Goal: Communication & Community: Answer question/provide support

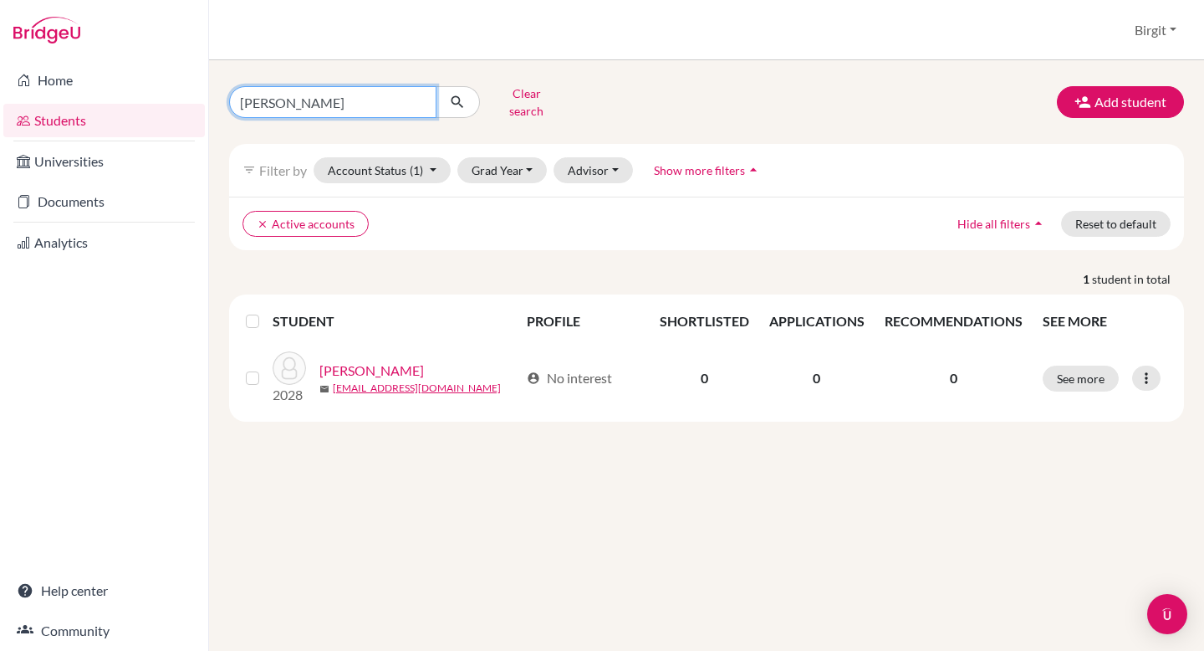
click at [303, 104] on input "eli" at bounding box center [332, 102] width 207 height 32
type input "e"
type input "aarav"
click button "submit" at bounding box center [458, 102] width 44 height 32
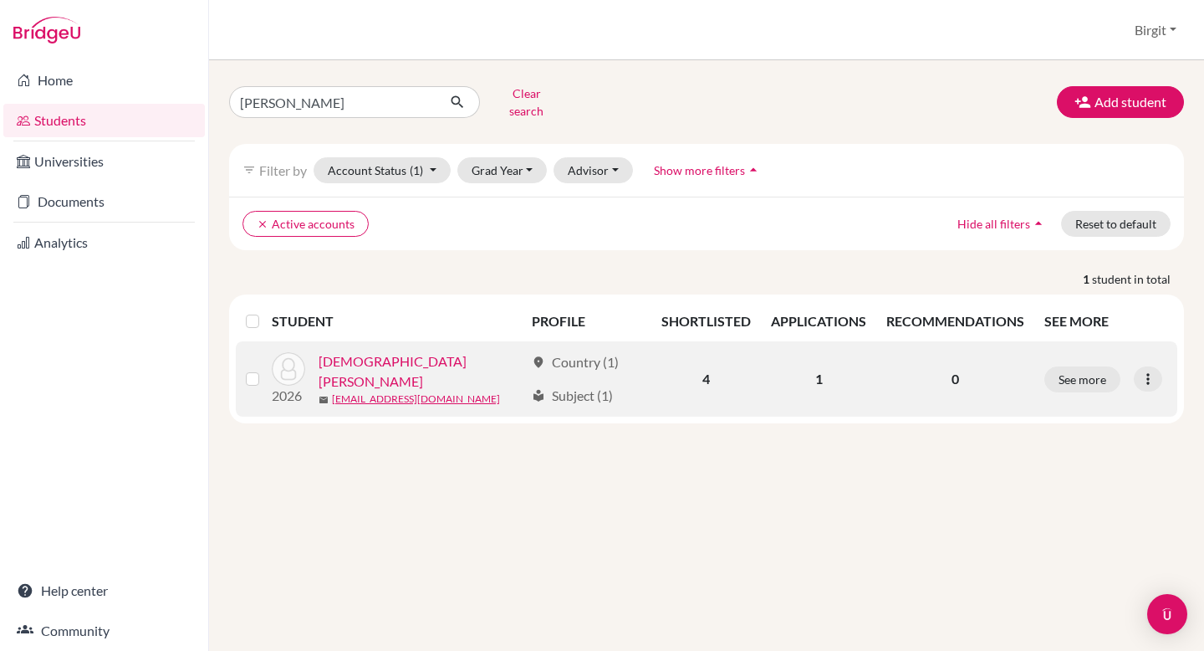
click at [351, 360] on link "[DEMOGRAPHIC_DATA][PERSON_NAME]" at bounding box center [422, 371] width 206 height 40
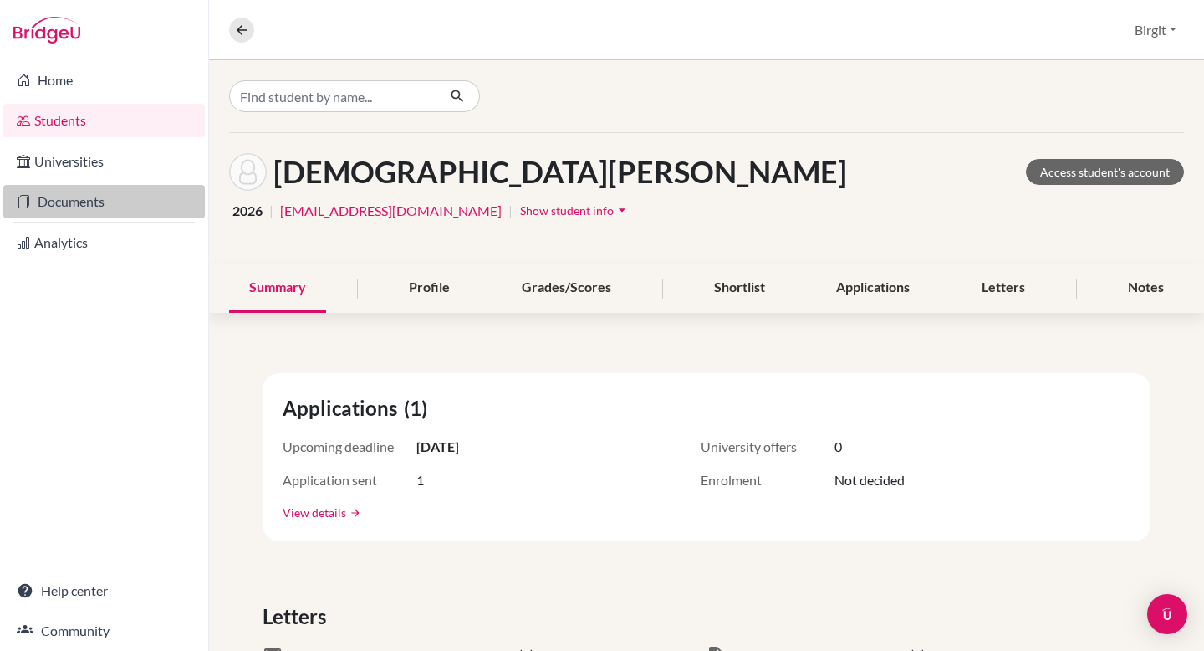
click at [91, 204] on link "Documents" at bounding box center [104, 201] width 202 height 33
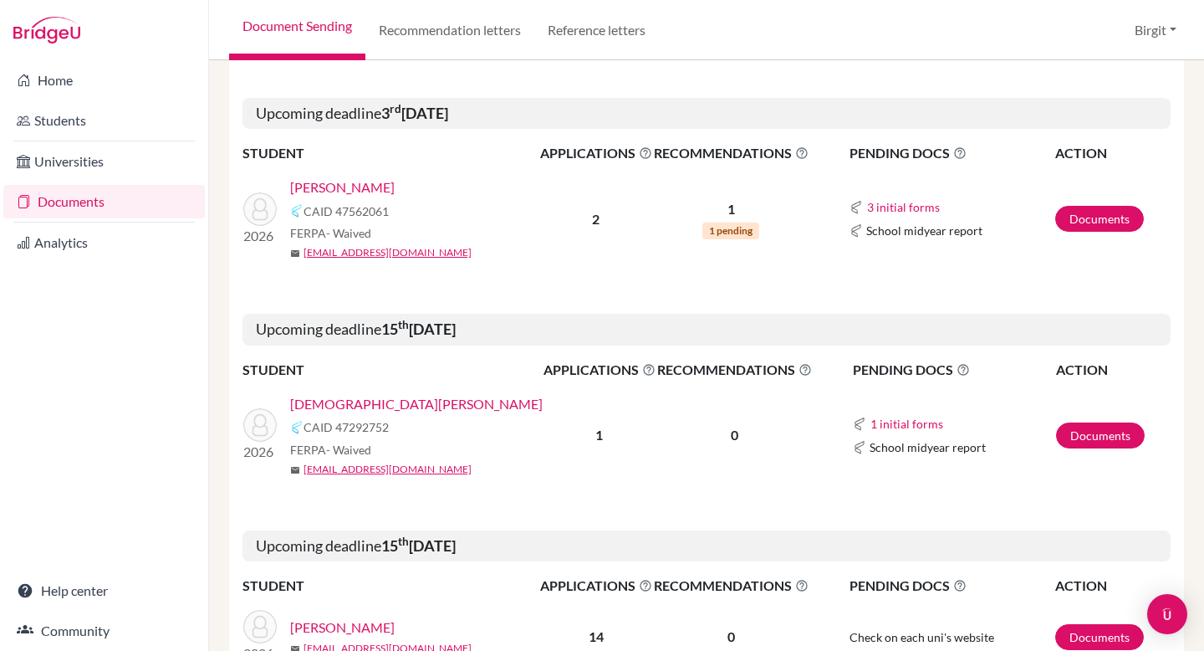
scroll to position [616, 0]
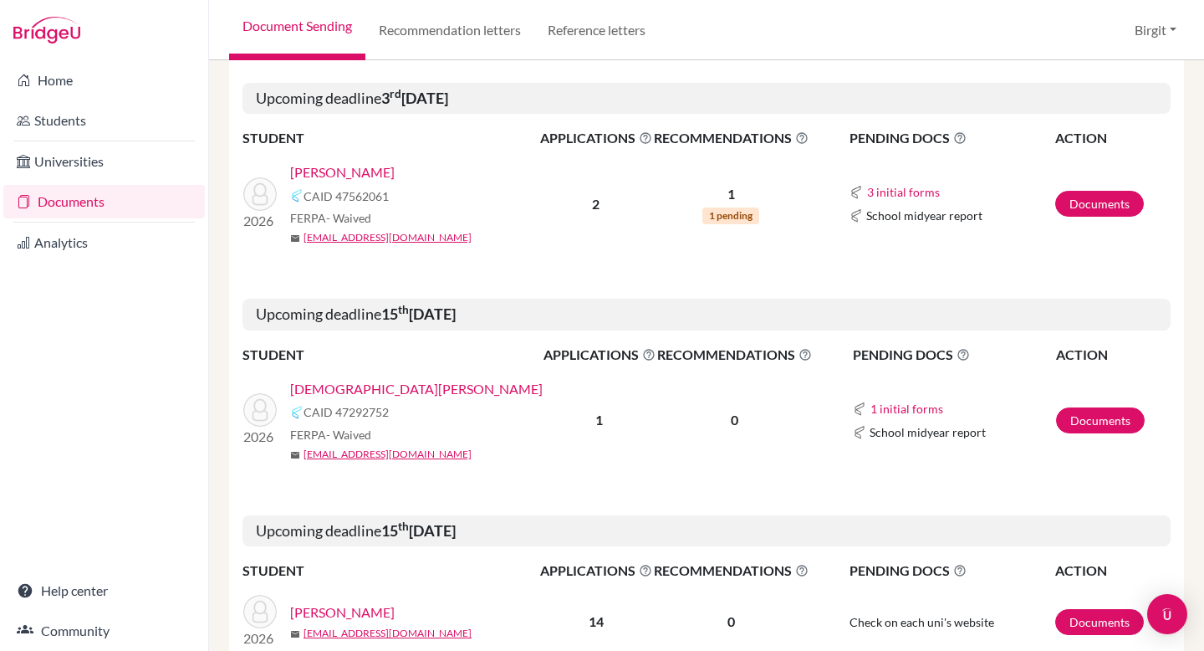
click at [335, 387] on link "[DEMOGRAPHIC_DATA][PERSON_NAME]" at bounding box center [416, 389] width 253 height 20
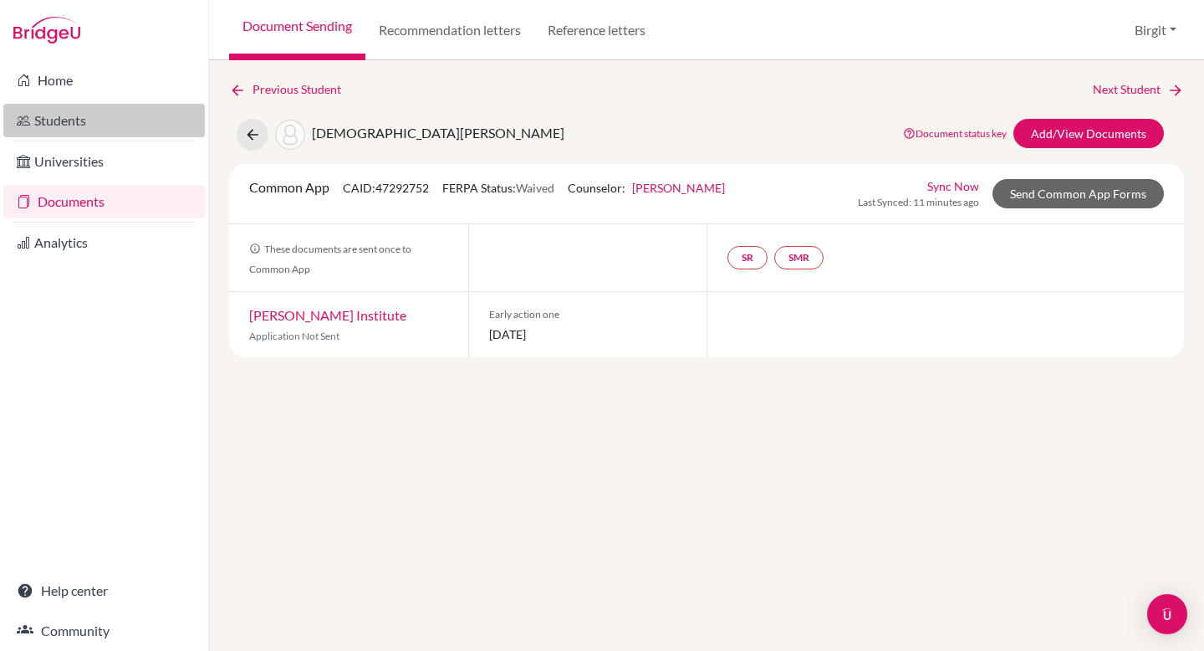
click at [66, 110] on link "Students" at bounding box center [104, 120] width 202 height 33
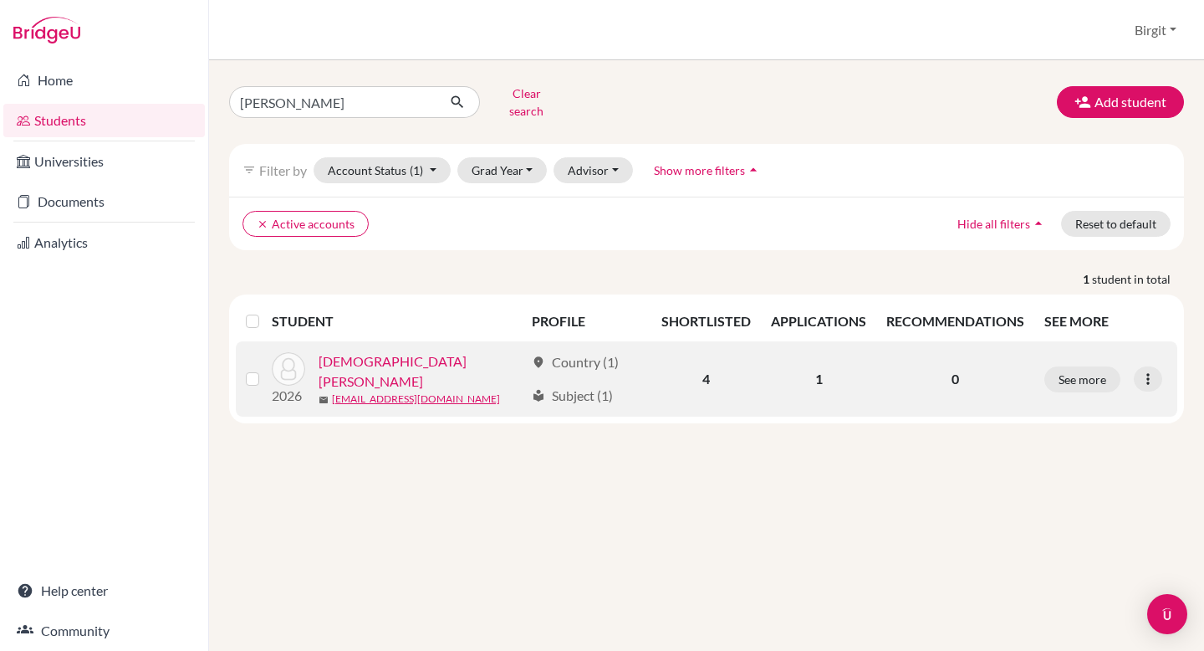
click at [365, 355] on link "[DEMOGRAPHIC_DATA][PERSON_NAME]" at bounding box center [422, 371] width 206 height 40
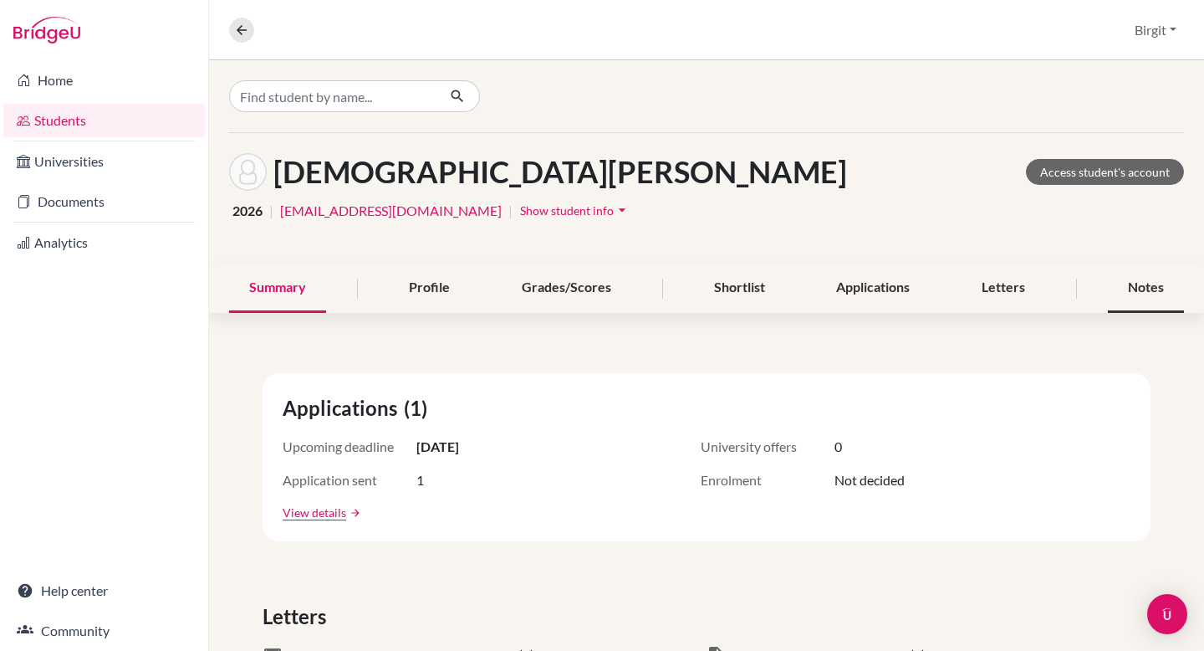
click at [1118, 284] on div "Notes" at bounding box center [1146, 287] width 76 height 49
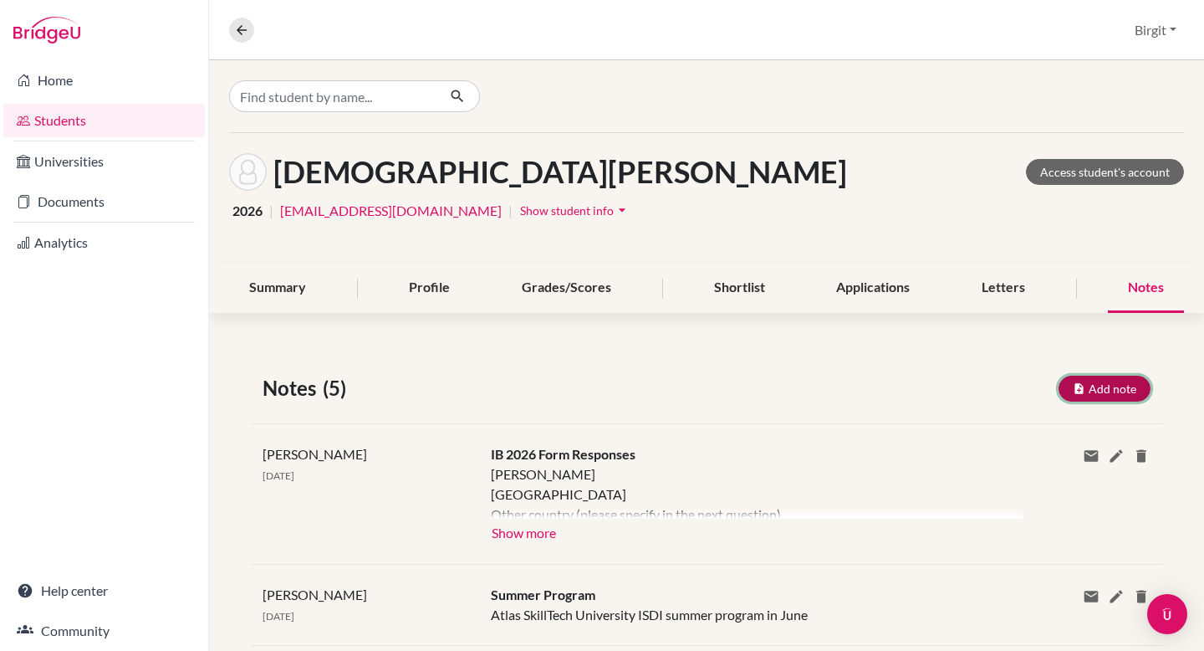
click at [1108, 384] on button "Add note" at bounding box center [1105, 389] width 92 height 26
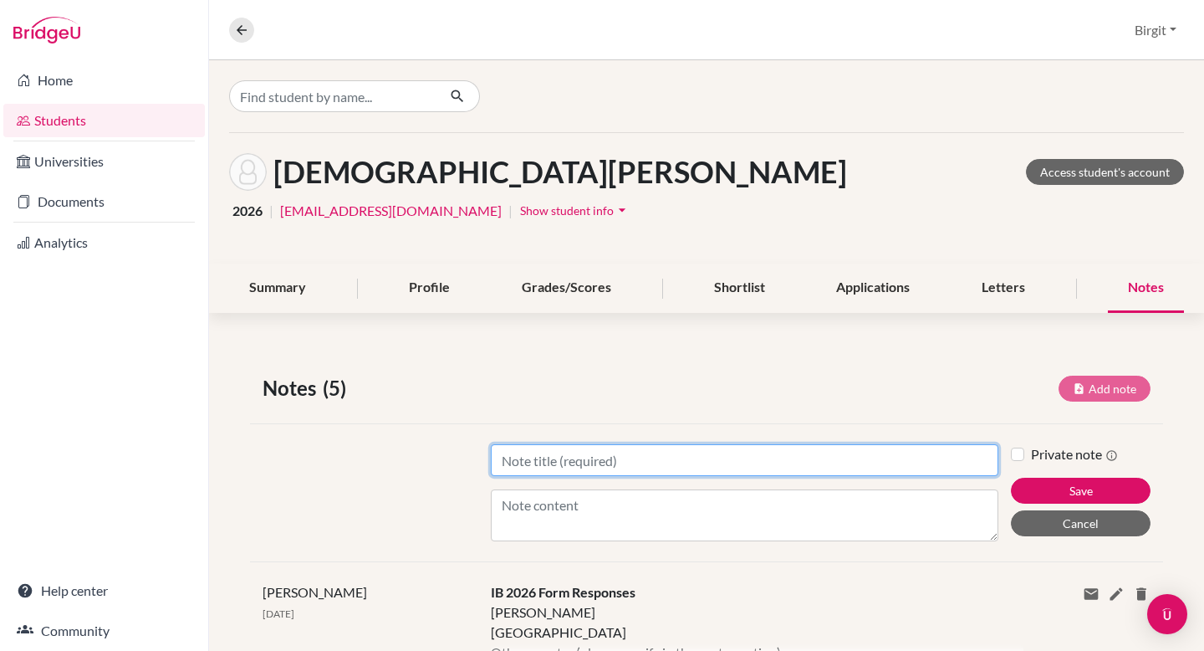
click at [682, 452] on input "Title" at bounding box center [745, 460] width 508 height 32
type input "Teacher LOR"
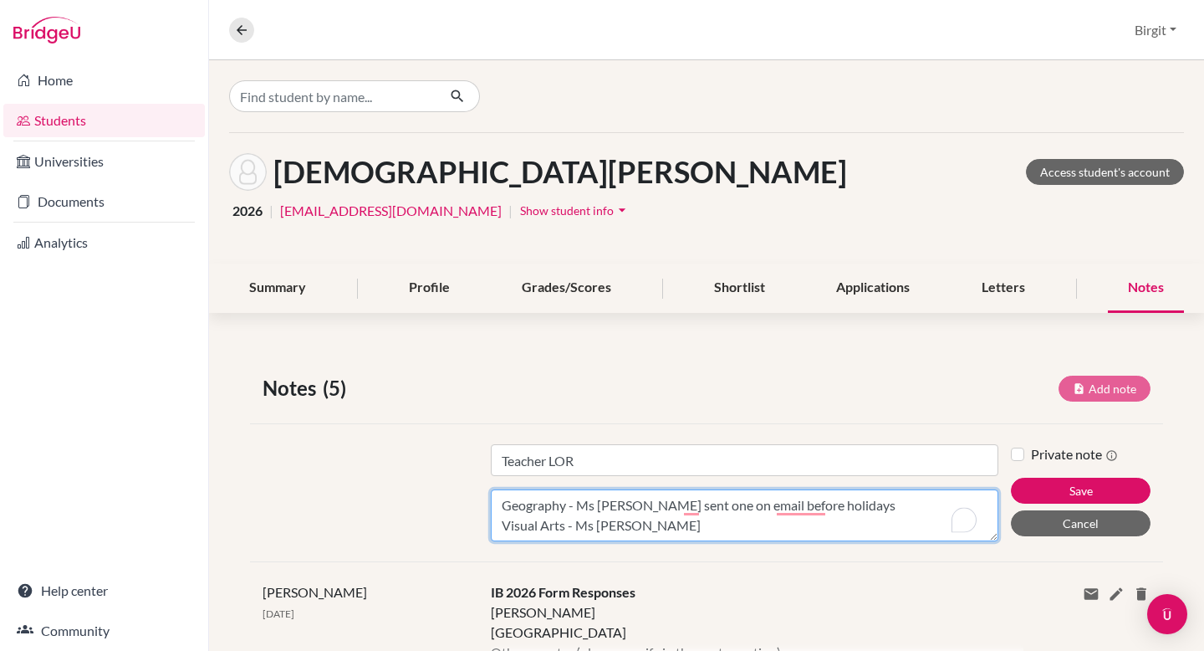
scroll to position [13, 0]
type textarea "Geography - Ms Richa sent one on email before holidays Visual Arts - Ms Sarah E…"
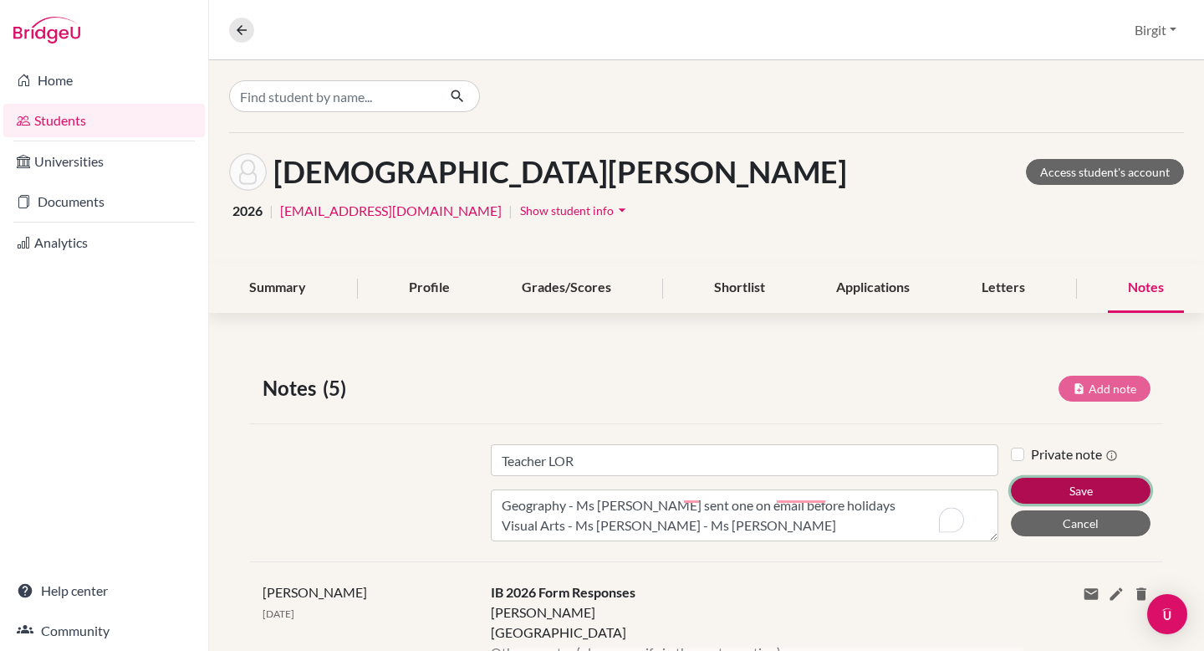
click at [1025, 485] on button "Save" at bounding box center [1081, 491] width 140 height 26
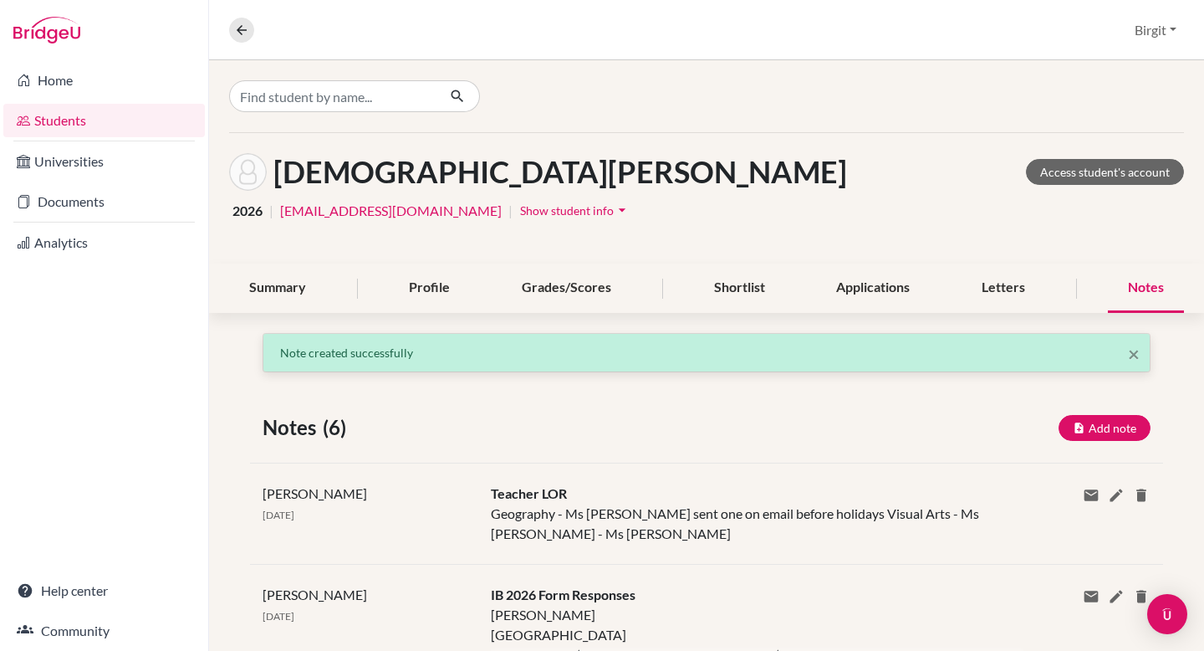
scroll to position [1, 0]
